Goal: Task Accomplishment & Management: Manage account settings

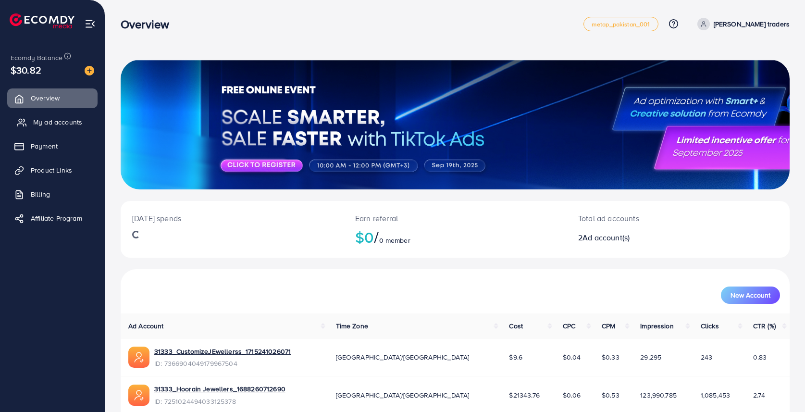
click at [62, 121] on span "My ad accounts" at bounding box center [57, 122] width 49 height 10
